Goal: Task Accomplishment & Management: Complete application form

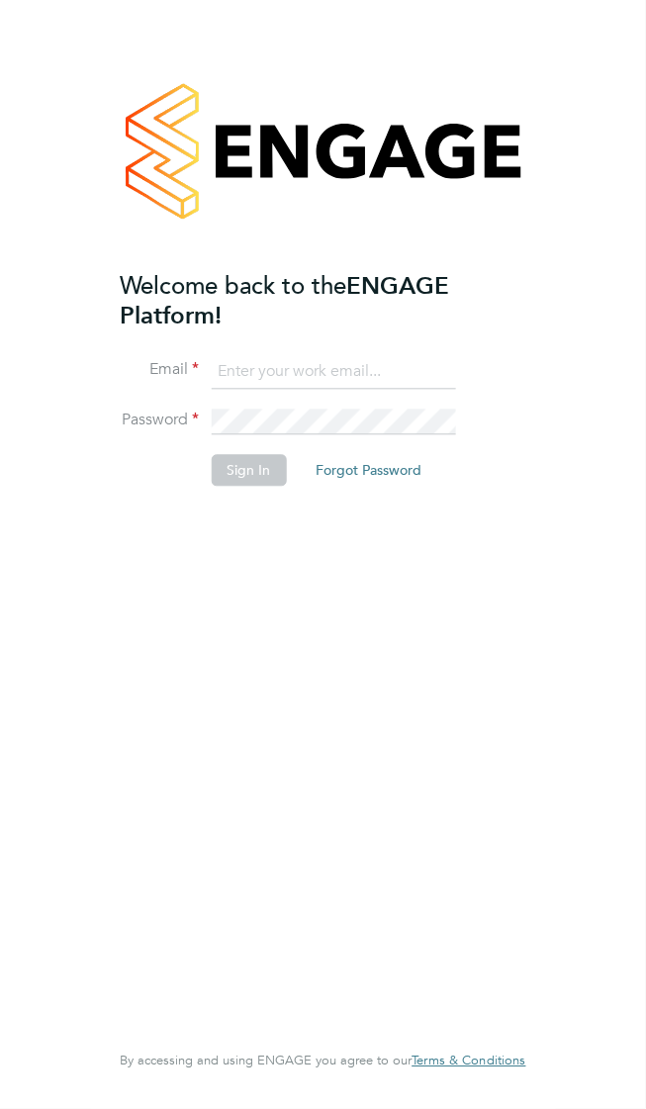
click at [410, 354] on input at bounding box center [333, 372] width 244 height 36
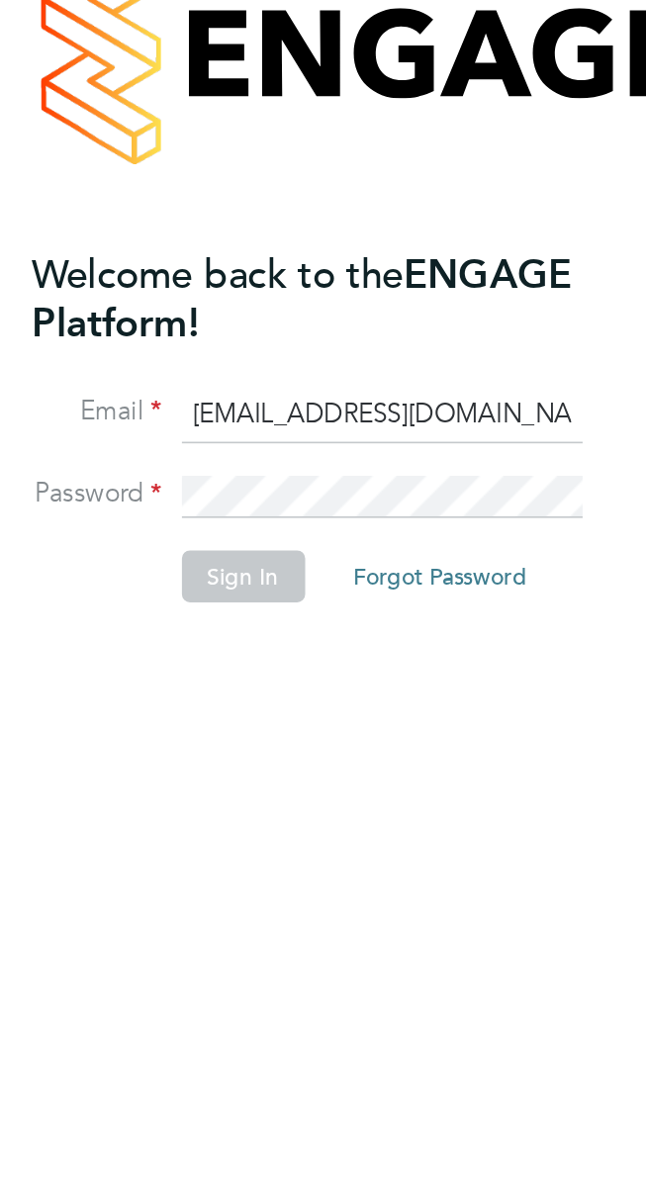
type input "vladcoasas92@gmail.com"
click at [253, 454] on button "Sign In" at bounding box center [248, 470] width 75 height 32
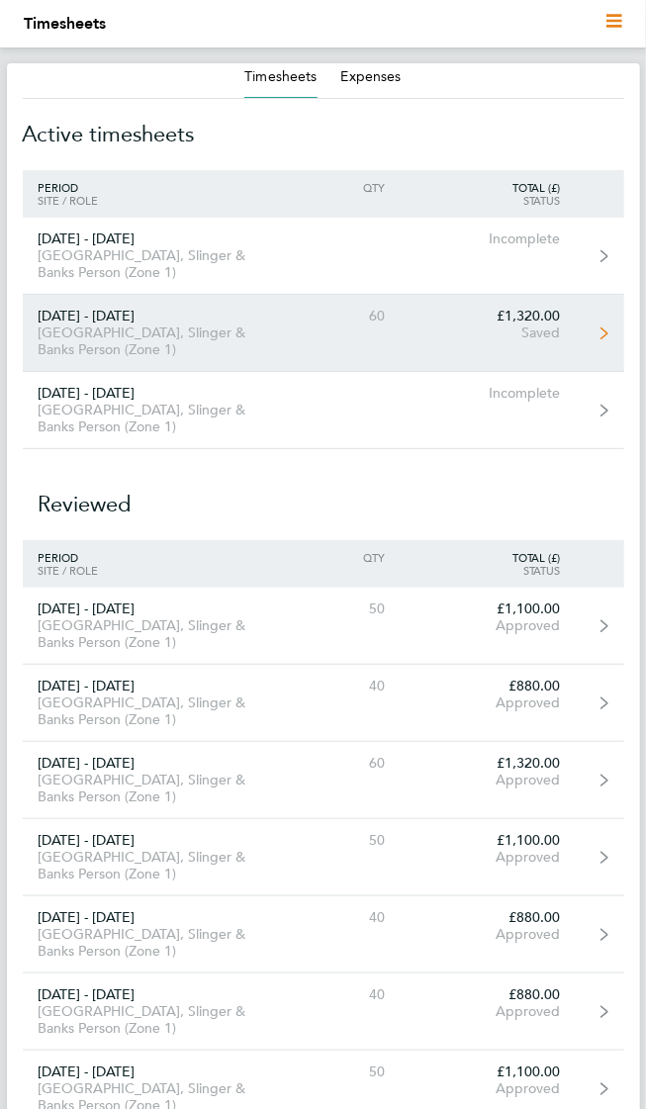
click at [560, 324] on div "Saved" at bounding box center [489, 332] width 174 height 17
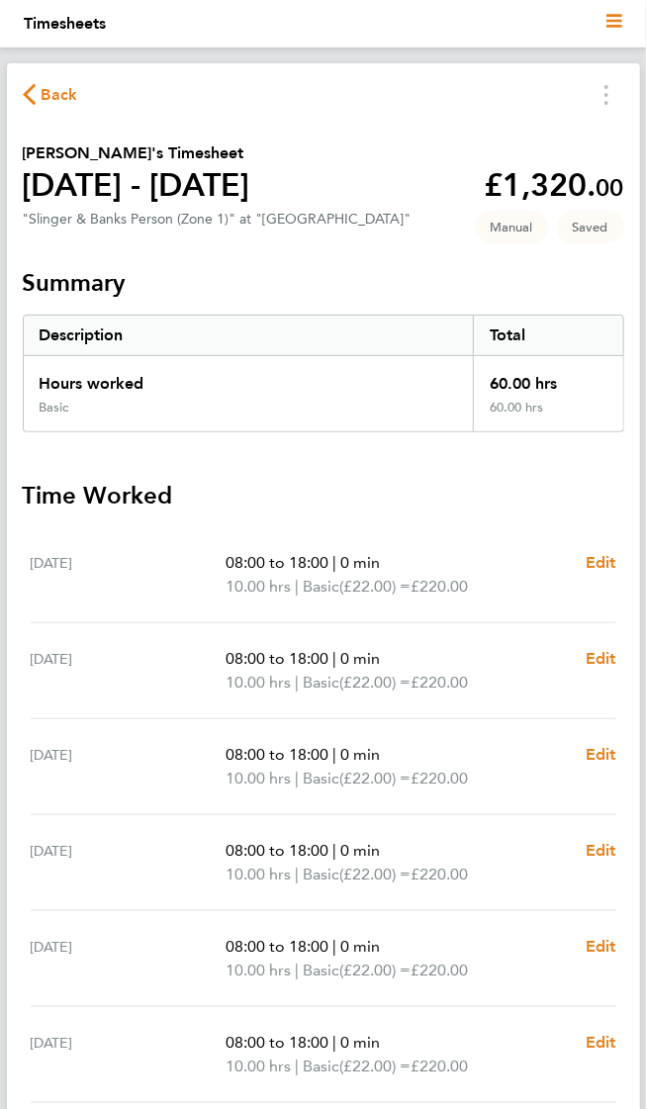
scroll to position [44, 0]
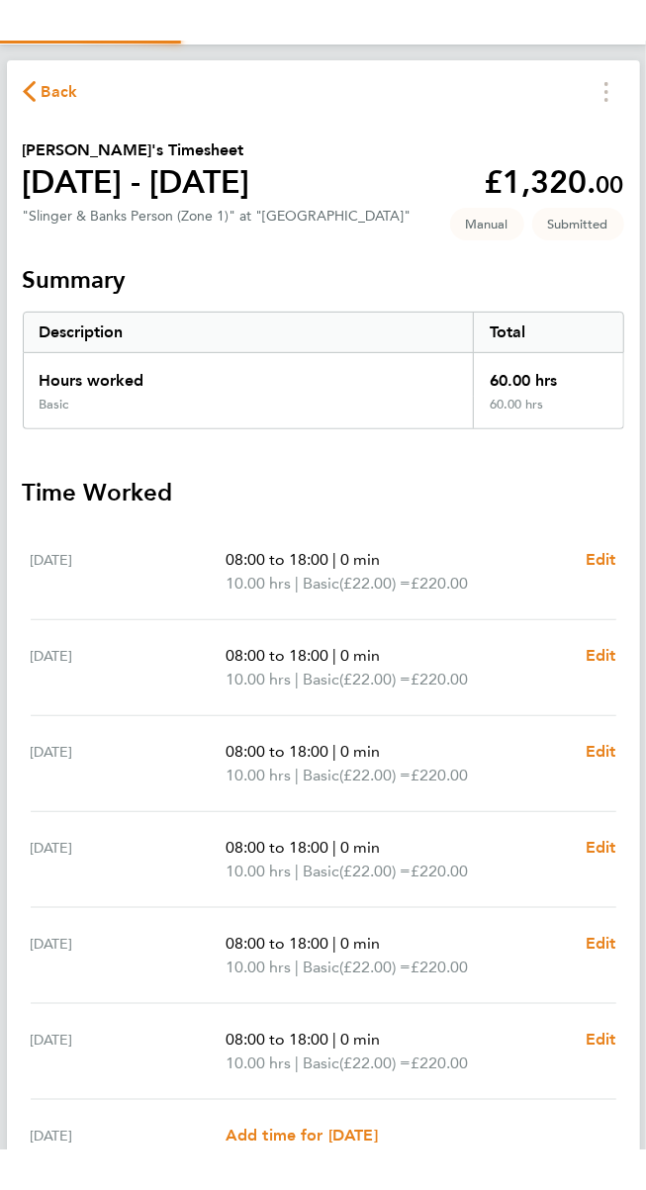
scroll to position [0, 0]
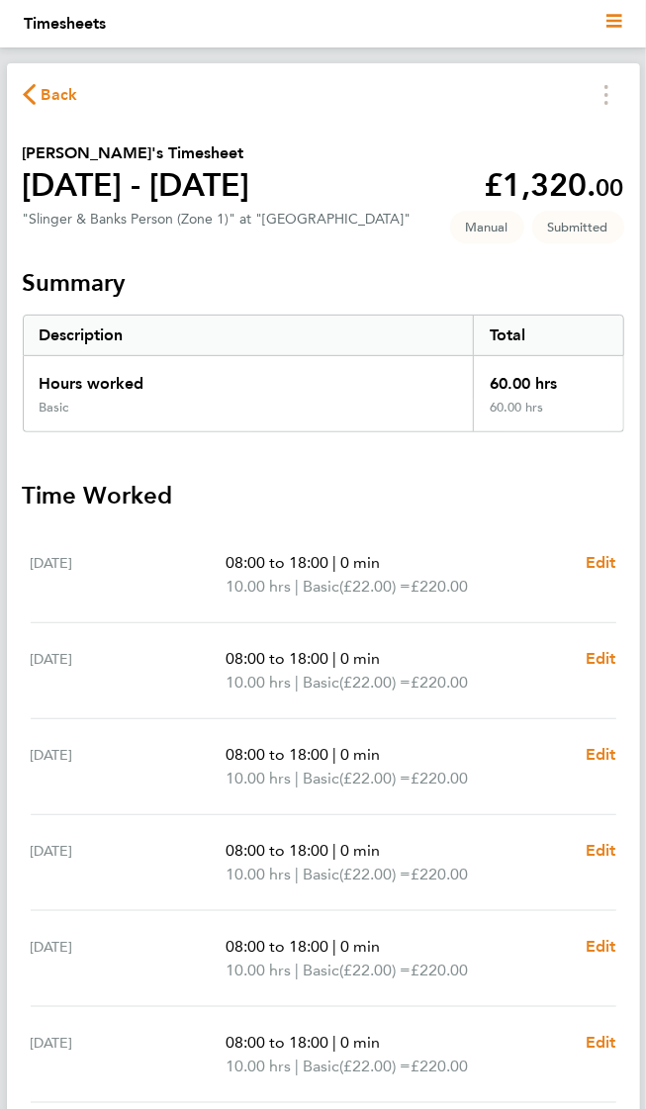
click at [29, 94] on icon "button" at bounding box center [29, 94] width 13 height 21
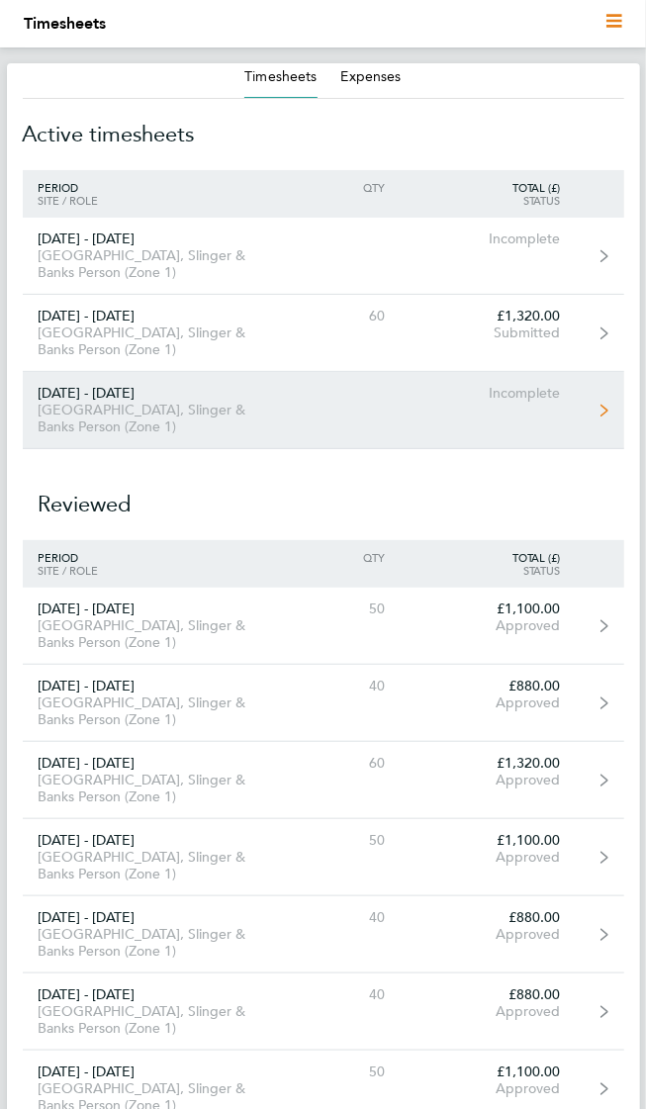
click at [122, 402] on div "[GEOGRAPHIC_DATA], Slinger & Banks Person (Zone 1)" at bounding box center [155, 419] width 265 height 34
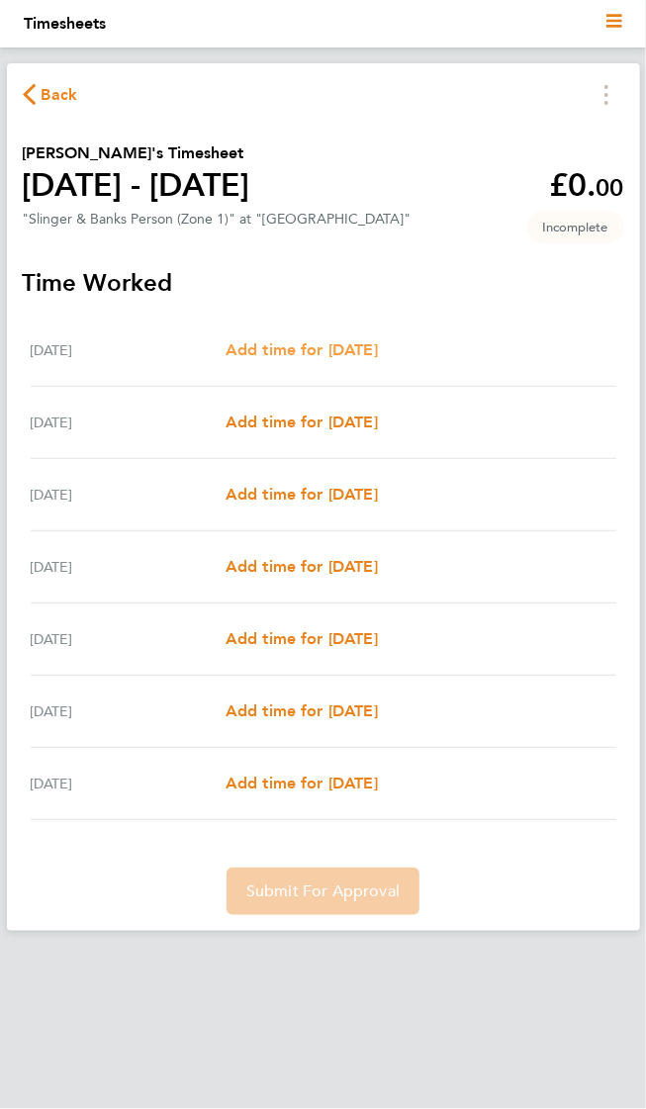
click at [293, 348] on span "Add time for [DATE]" at bounding box center [301, 349] width 152 height 19
select select "30"
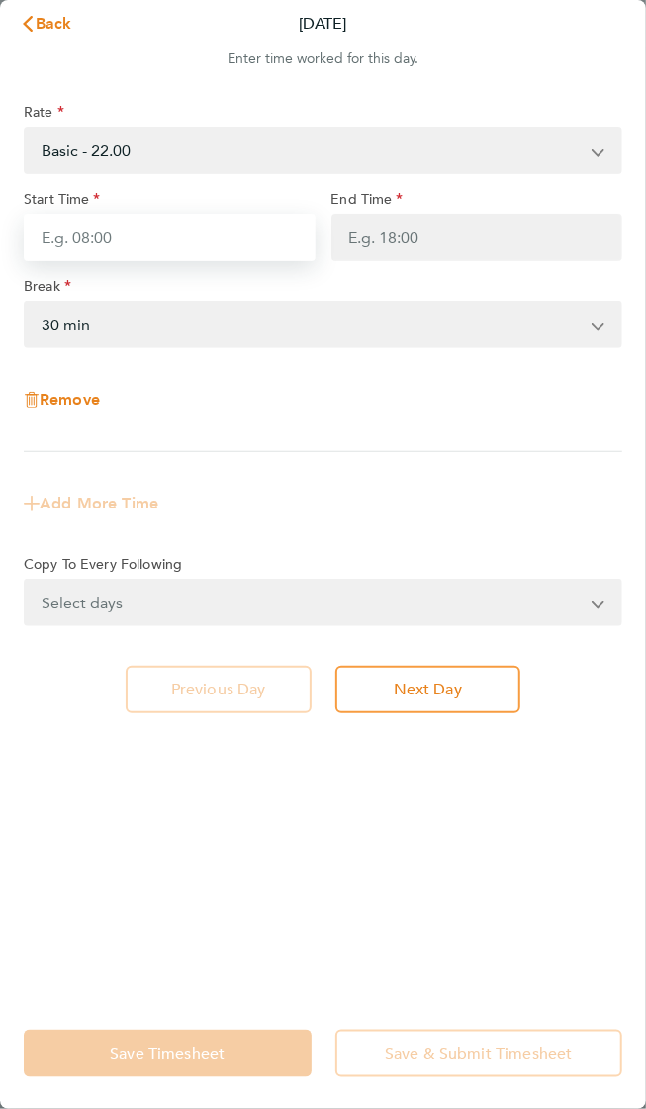
click at [226, 217] on input "Start Time" at bounding box center [170, 237] width 292 height 47
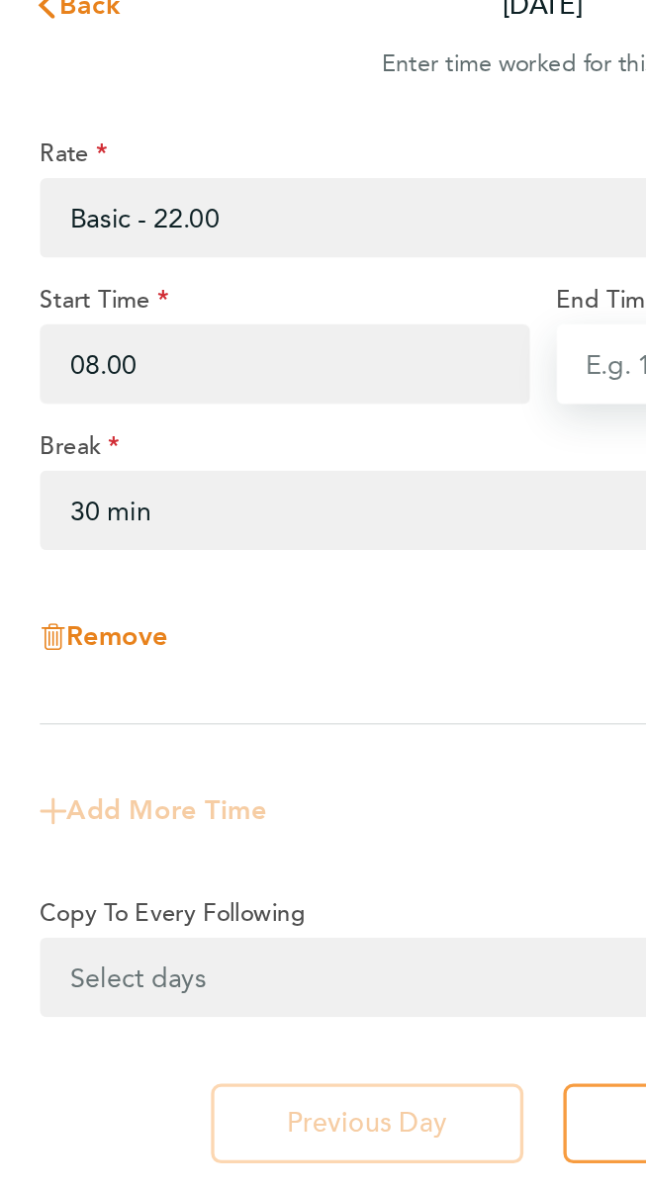
click at [362, 220] on input "End Time" at bounding box center [477, 237] width 292 height 47
type input "08:00"
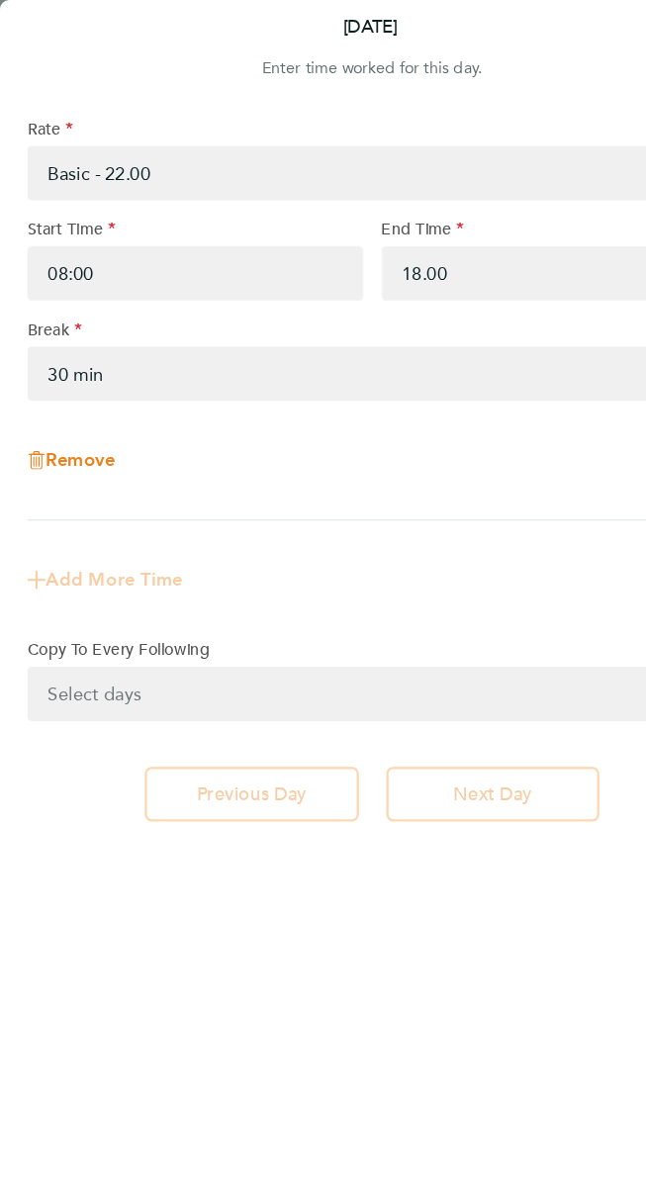
click at [506, 309] on select "0 min 15 min 30 min 45 min 60 min 75 min 90 min" at bounding box center [311, 325] width 571 height 44
type input "18:00"
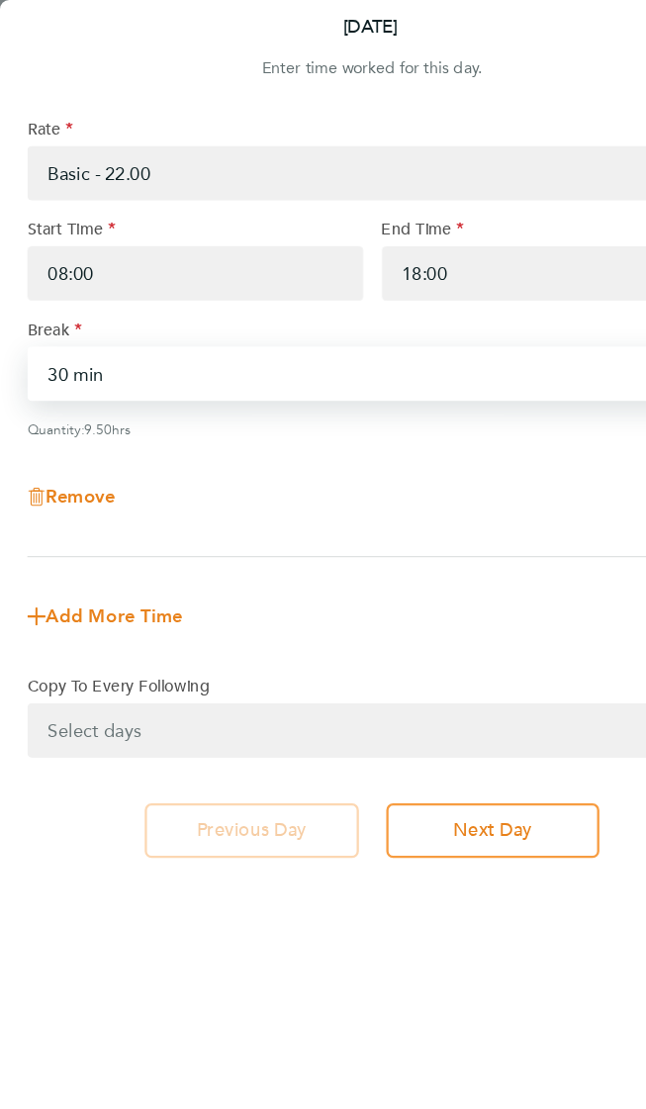
select select "0"
click at [431, 612] on select "Select days Day Weekday (Mon-Fri) Weekend (Sat-Sun) [DATE] [DATE] [DATE] [DATE]…" at bounding box center [312, 634] width 573 height 44
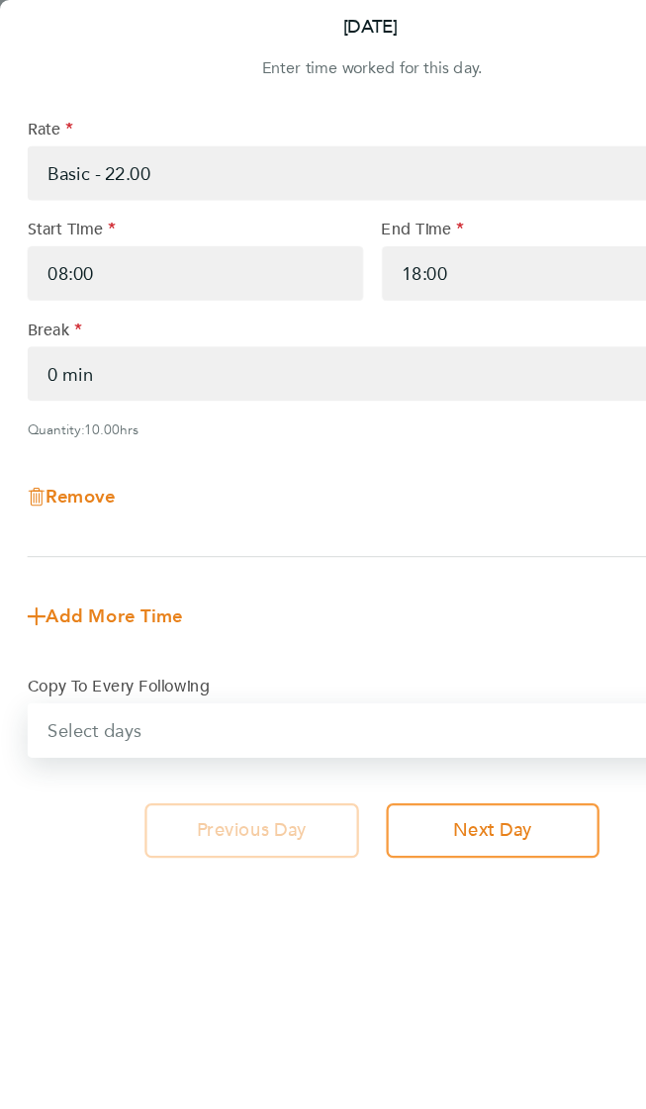
select select "WEEKDAY"
select select "[DATE]"
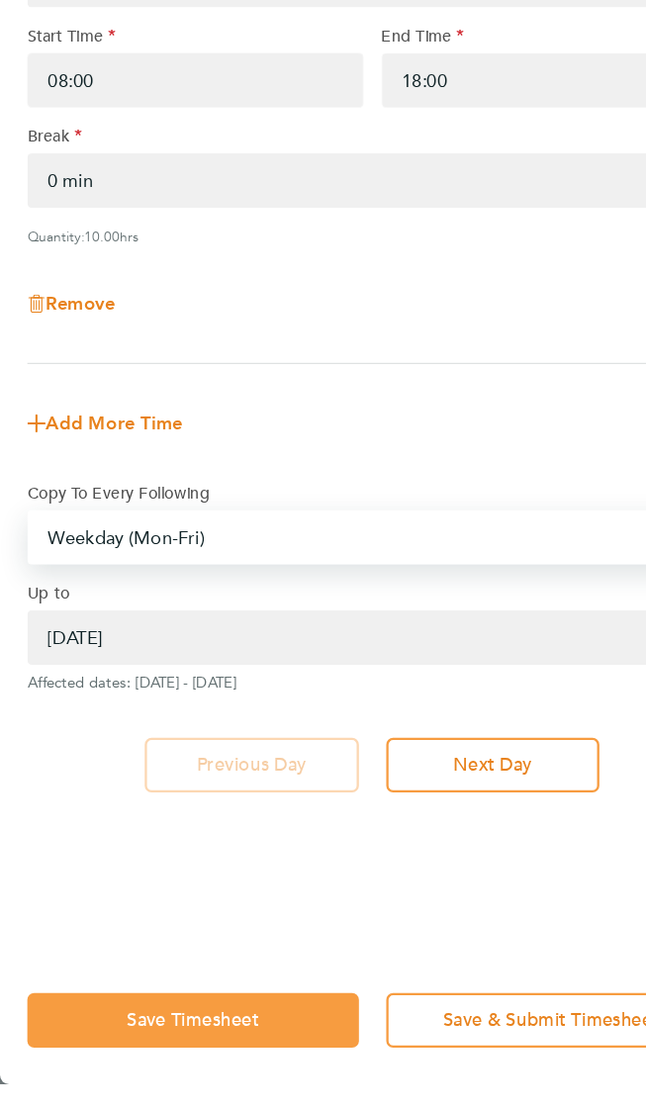
click at [165, 1063] on span "Save Timesheet" at bounding box center [167, 1053] width 115 height 20
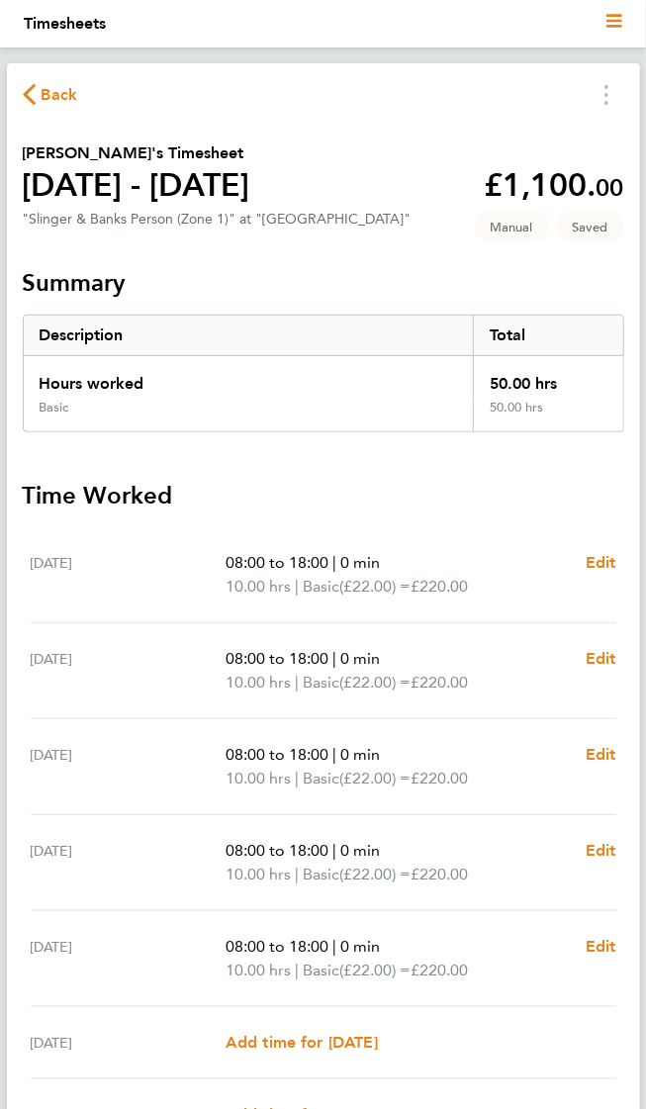
click at [29, 104] on icon "button" at bounding box center [29, 94] width 13 height 21
